Goal: Navigation & Orientation: Find specific page/section

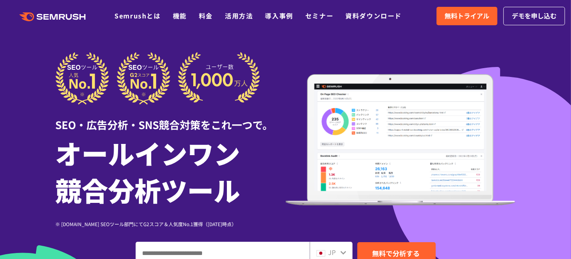
drag, startPoint x: 507, startPoint y: 0, endPoint x: 276, endPoint y: 54, distance: 236.7
click at [276, 54] on div at bounding box center [171, 78] width 230 height 52
drag, startPoint x: 313, startPoint y: 0, endPoint x: 277, endPoint y: 51, distance: 62.2
click at [277, 51] on div at bounding box center [285, 223] width 571 height 446
click at [206, 17] on link "料金" at bounding box center [206, 16] width 14 height 10
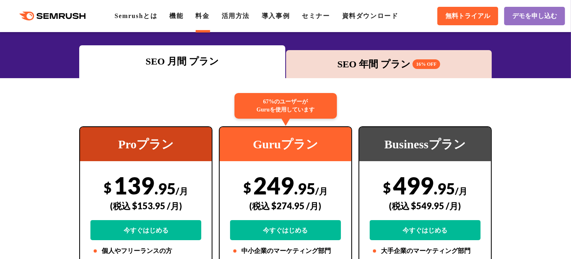
scroll to position [160, 0]
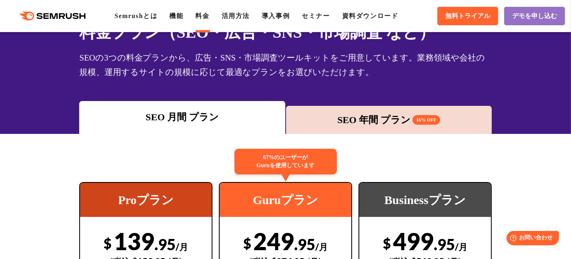
scroll to position [0, 0]
